Goal: Contribute content: Contribute content

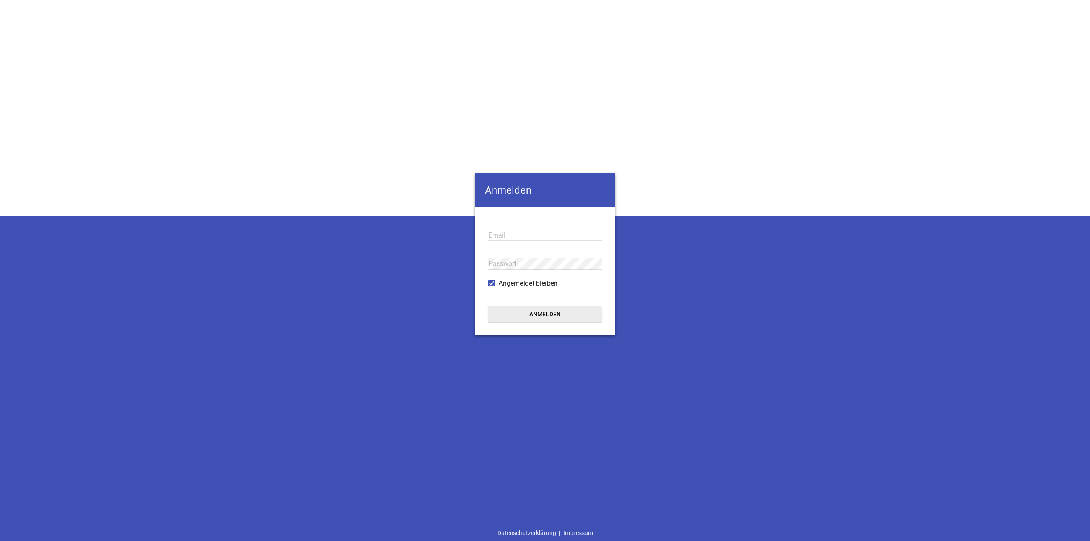
type input "[EMAIL_ADDRESS][DOMAIN_NAME]"
click at [575, 310] on button "Anmelden" at bounding box center [544, 314] width 113 height 15
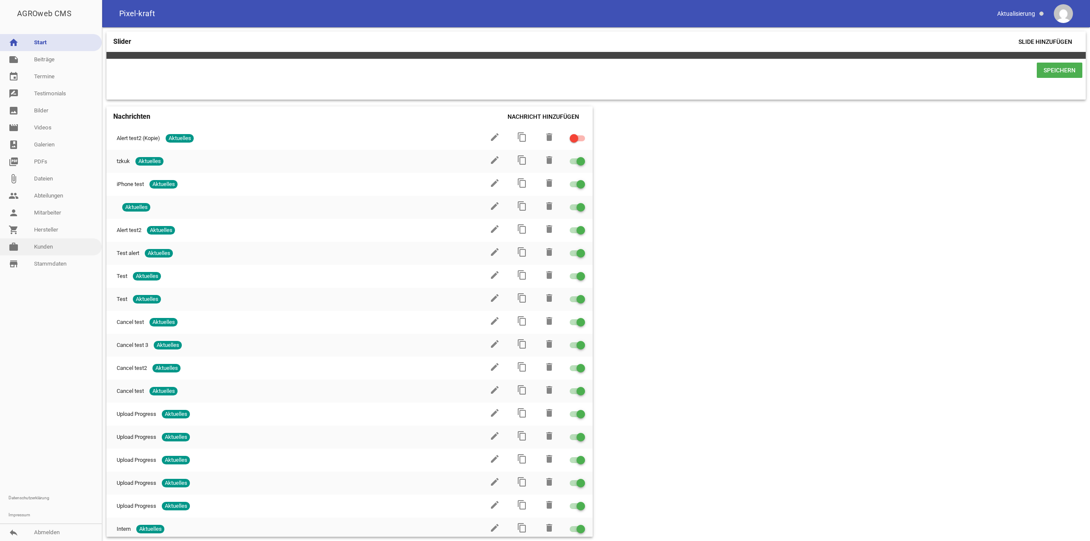
click at [46, 246] on link "work [PERSON_NAME]" at bounding box center [51, 246] width 102 height 17
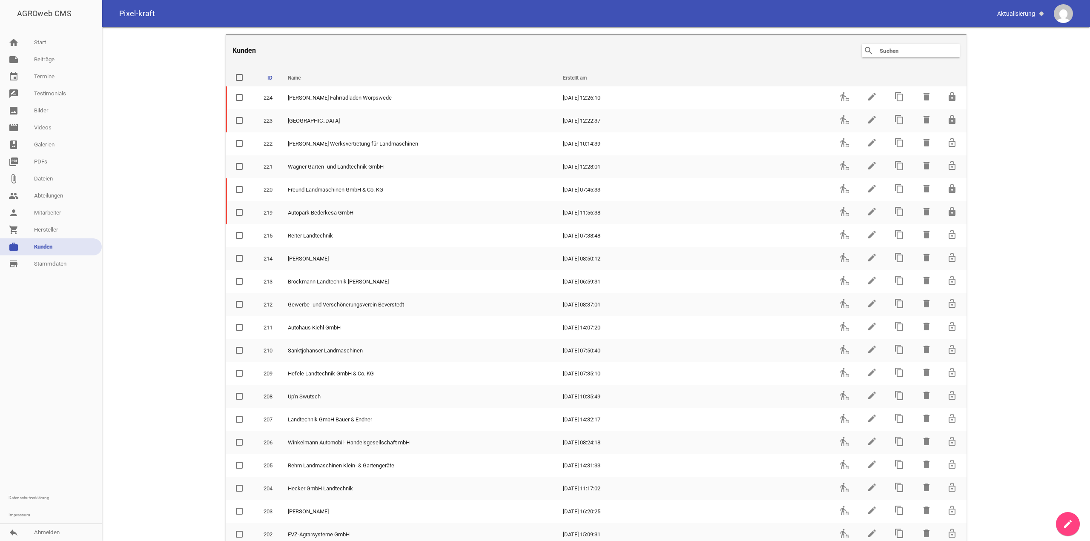
click at [916, 43] on header "Kunden search clear" at bounding box center [596, 50] width 741 height 32
click at [918, 46] on input "text" at bounding box center [913, 51] width 68 height 10
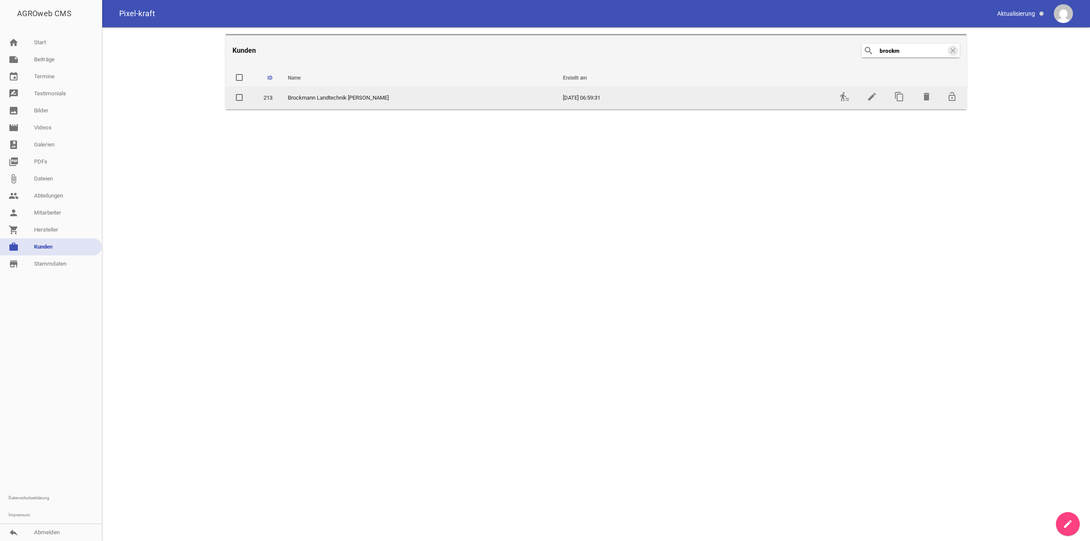
type input "brockm"
click at [846, 102] on td "transfer_within_a_station" at bounding box center [843, 97] width 27 height 23
click at [846, 94] on icon "transfer_within_a_station" at bounding box center [845, 97] width 10 height 10
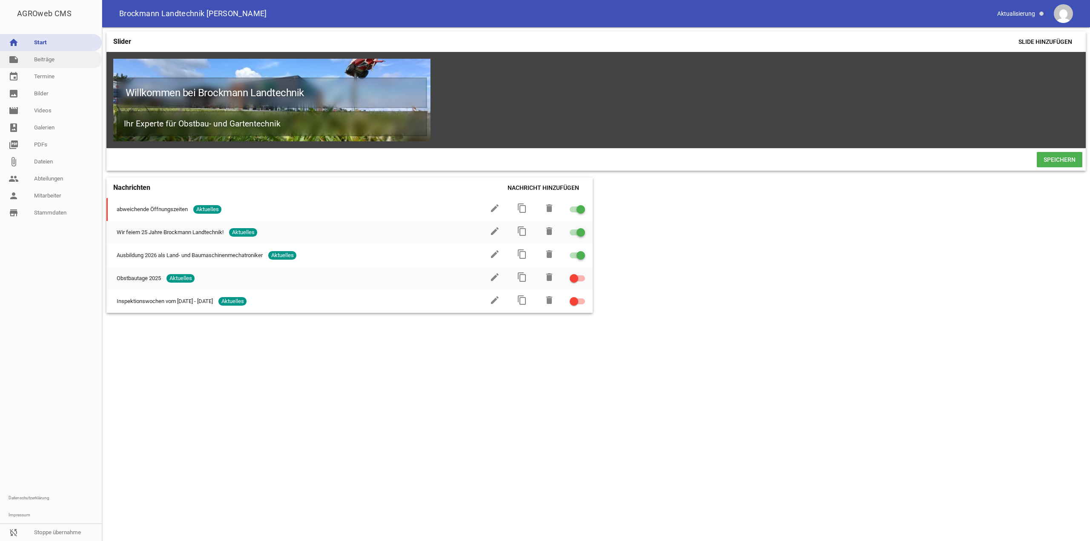
click at [67, 64] on link "note Beiträge" at bounding box center [51, 59] width 102 height 17
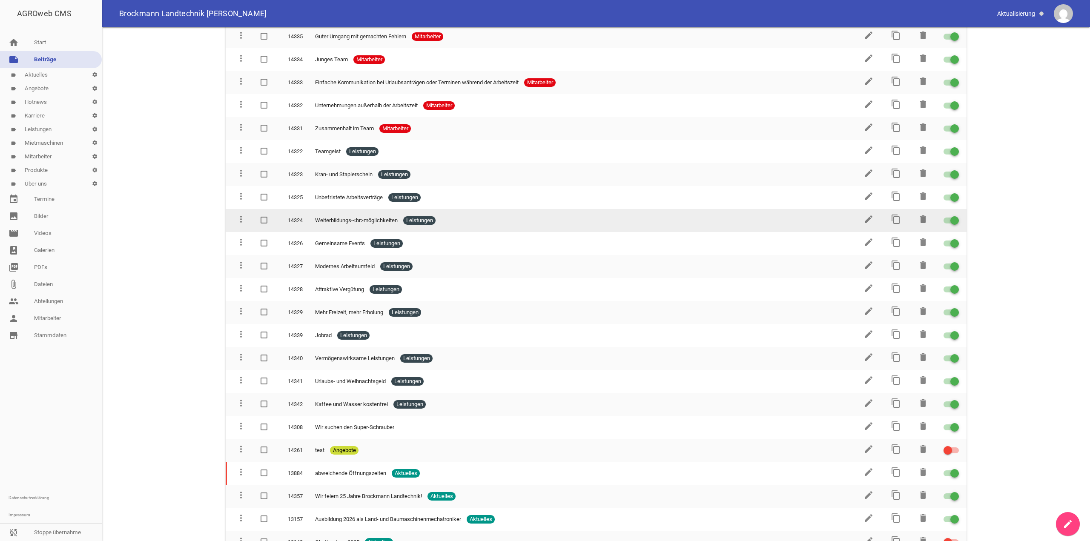
scroll to position [256, 0]
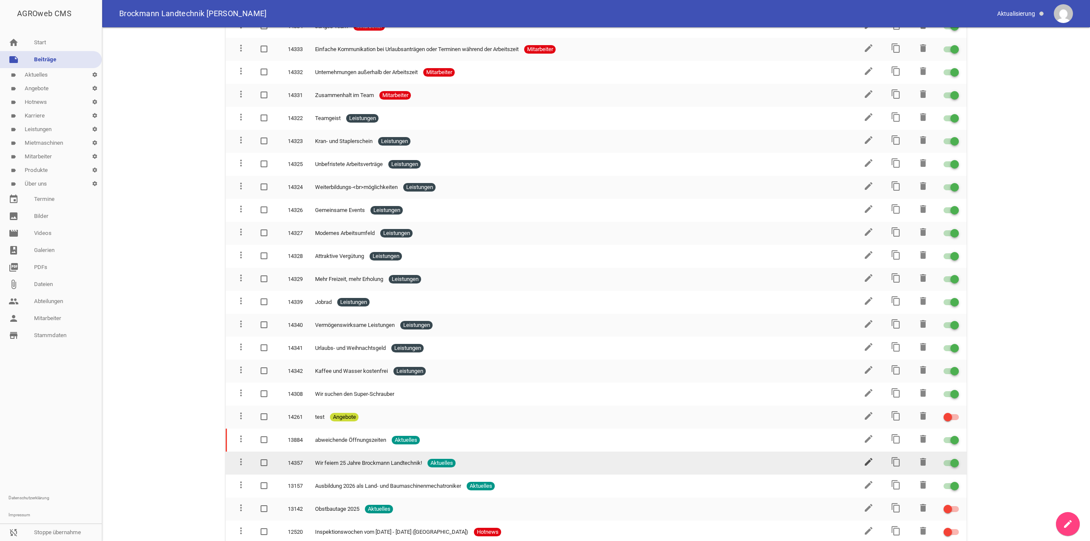
click at [867, 458] on icon "edit" at bounding box center [869, 462] width 10 height 10
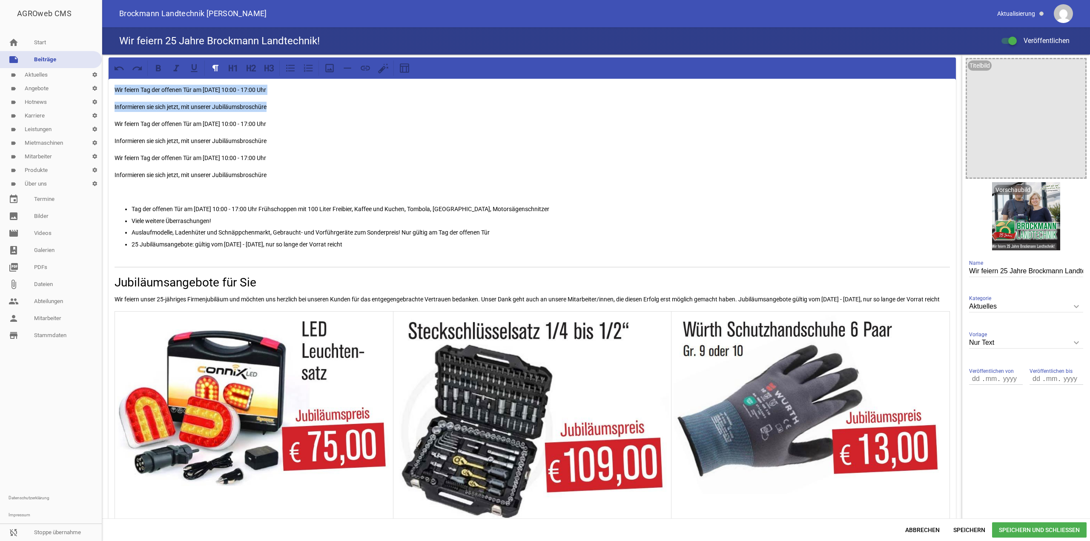
drag, startPoint x: 294, startPoint y: 106, endPoint x: 48, endPoint y: 92, distance: 246.6
click at [48, 92] on div "AGROweb CMS home Start note Beiträge label Aktuelles settings label Angebote se…" at bounding box center [545, 270] width 1090 height 541
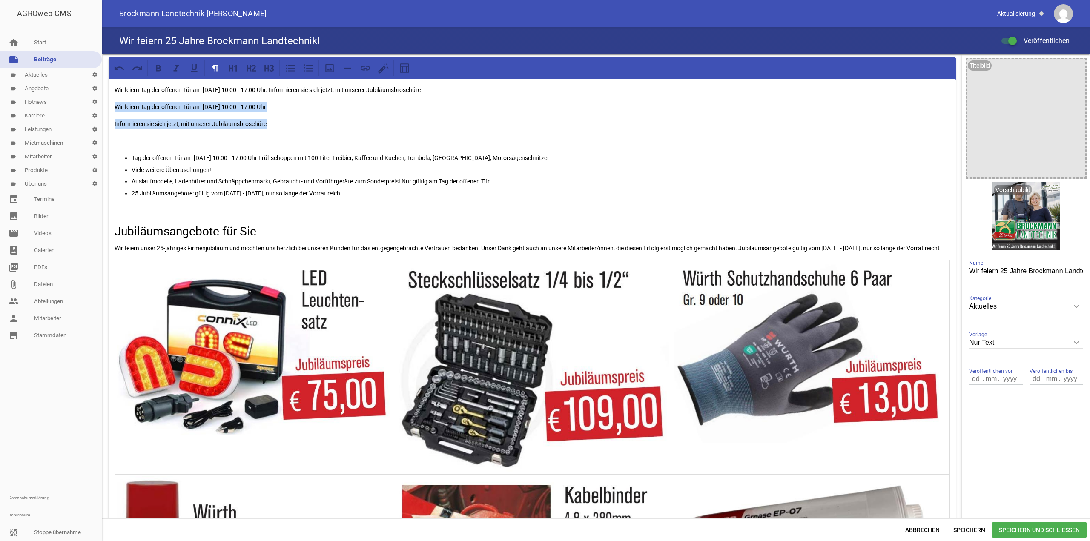
drag, startPoint x: 290, startPoint y: 128, endPoint x: 80, endPoint y: 103, distance: 211.8
click at [80, 103] on div "AGROweb CMS home Start note Beiträge label Aktuelles settings label Angebote se…" at bounding box center [545, 270] width 1090 height 541
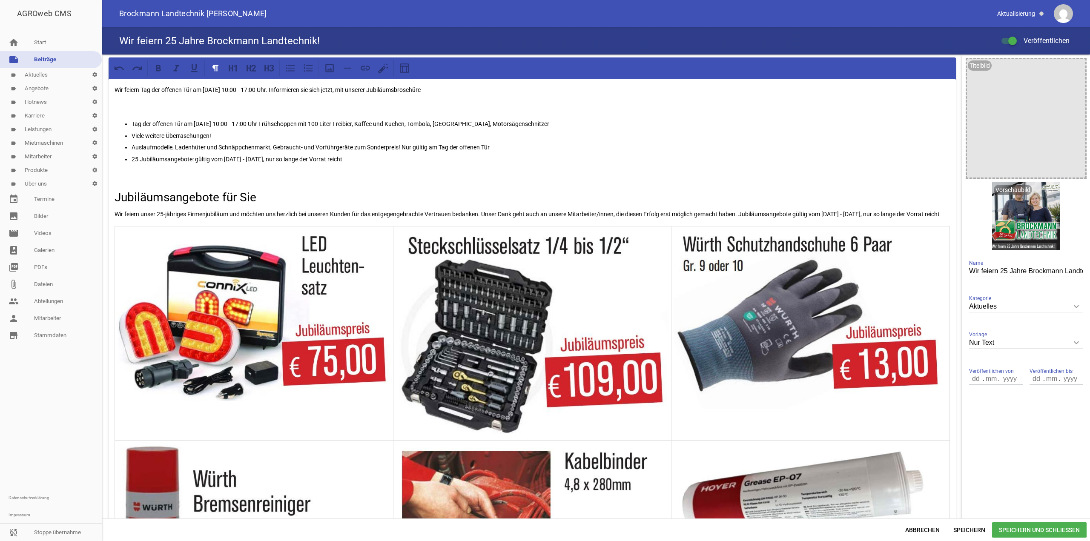
click at [121, 103] on p at bounding box center [533, 107] width 836 height 10
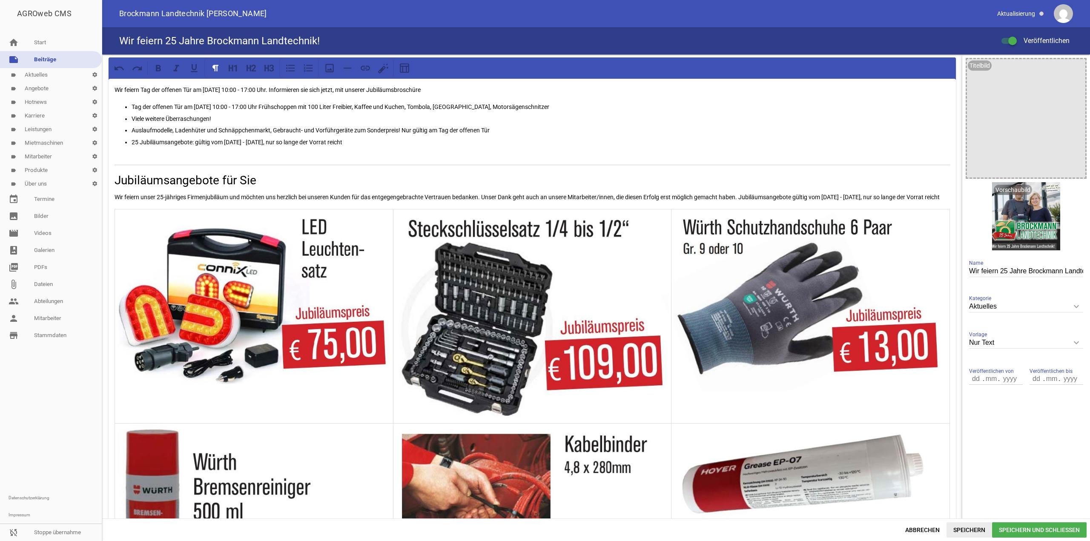
click at [975, 530] on span "Speichern" at bounding box center [970, 530] width 46 height 15
click at [296, 105] on p "Tag der offenen Tür am [DATE] 10:00 - 17:00 Uhr Frühschoppen mit 100 Liter Frei…" at bounding box center [541, 107] width 819 height 10
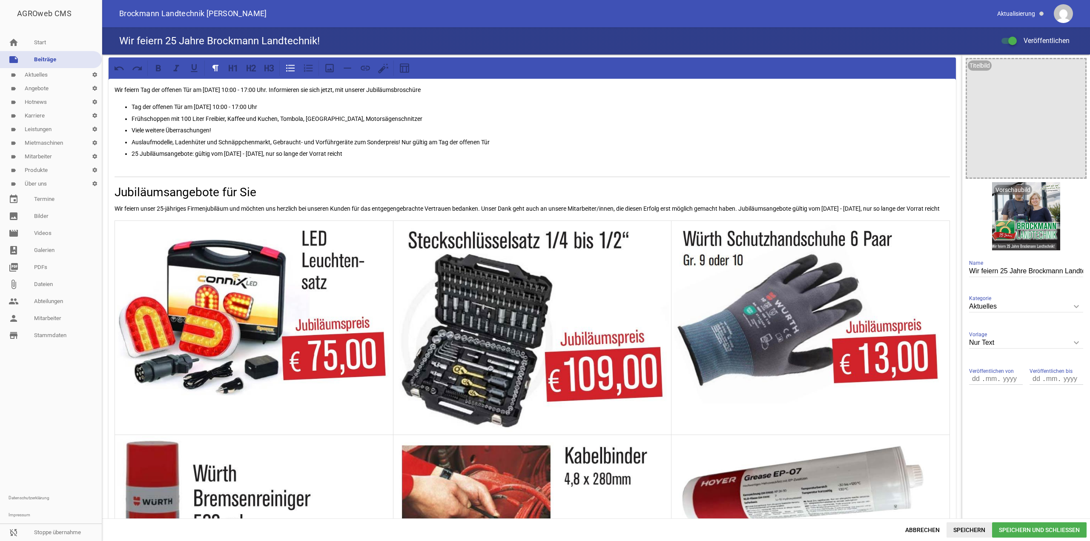
click at [982, 534] on span "Speichern" at bounding box center [970, 530] width 46 height 15
click at [166, 189] on h2 "Jubiläumsangebote für Sie" at bounding box center [533, 193] width 836 height 18
click at [233, 75] on button at bounding box center [233, 67] width 15 height 15
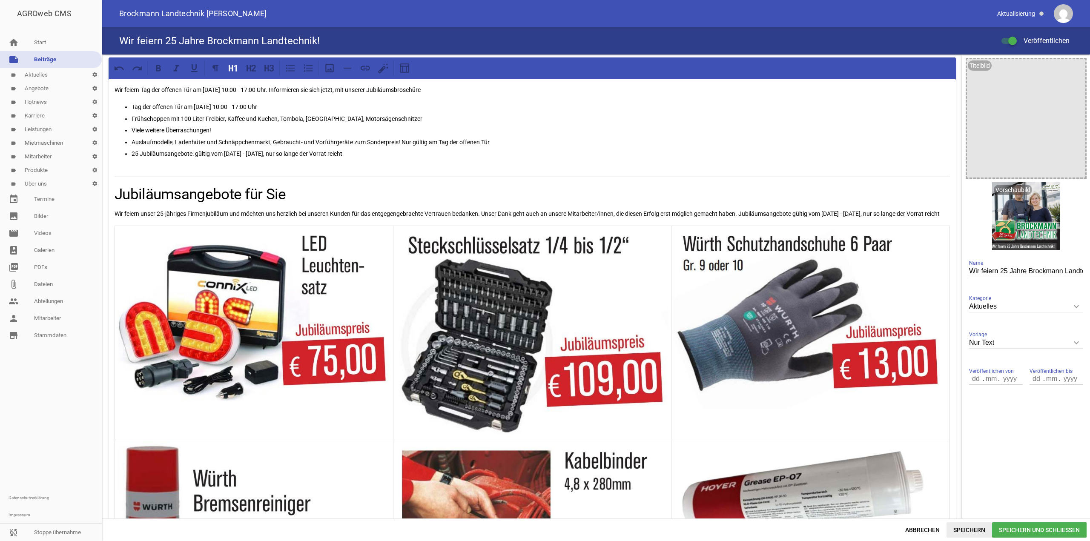
click at [961, 528] on span "Speichern" at bounding box center [970, 530] width 46 height 15
